Goal: Task Accomplishment & Management: Manage account settings

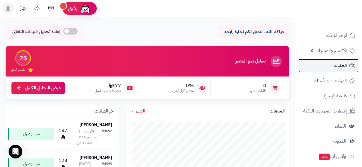
click at [330, 67] on link "الطلبات" at bounding box center [328, 66] width 60 height 14
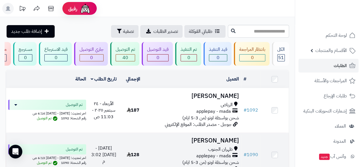
click at [272, 147] on td at bounding box center [274, 155] width 28 height 44
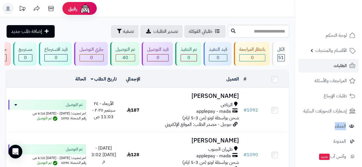
drag, startPoint x: 296, startPoint y: 107, endPoint x: 294, endPoint y: 130, distance: 23.5
click at [295, 130] on nav "لوحة التحكم الأقسام والمنتجات المنتجات مخزون الخيارات الأقسام الماركات مواصفات …" at bounding box center [328, 90] width 67 height 167
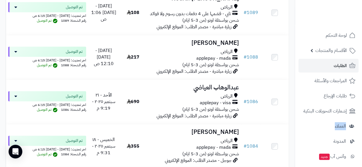
scroll to position [202, 0]
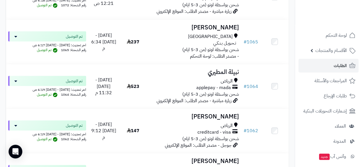
scroll to position [526, 0]
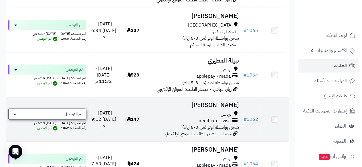
click at [68, 120] on div "تم التوصيل" at bounding box center [47, 114] width 78 height 11
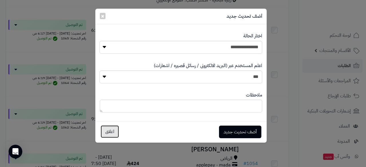
click at [110, 132] on button "اغلاق" at bounding box center [110, 132] width 18 height 13
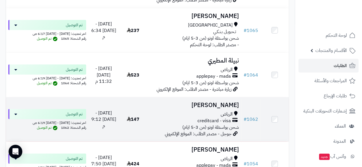
click at [166, 123] on div "creditcard - visa" at bounding box center [193, 121] width 89 height 7
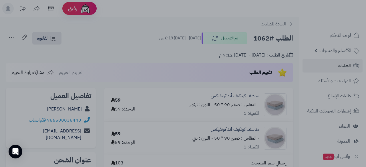
click at [307, 5] on div at bounding box center [183, 83] width 366 height 167
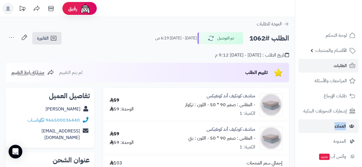
drag, startPoint x: 294, startPoint y: 106, endPoint x: 297, endPoint y: 120, distance: 14.6
click at [297, 120] on nav "لوحة التحكم الأقسام والمنتجات المنتجات مخزون الخيارات الأقسام الماركات مواصفات …" at bounding box center [328, 90] width 67 height 167
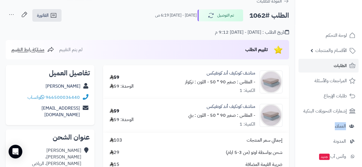
scroll to position [30, 0]
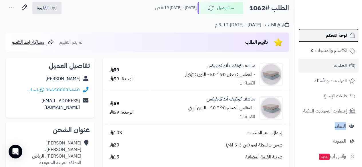
click at [323, 35] on link "لوحة التحكم" at bounding box center [328, 36] width 60 height 14
